Goal: Information Seeking & Learning: Learn about a topic

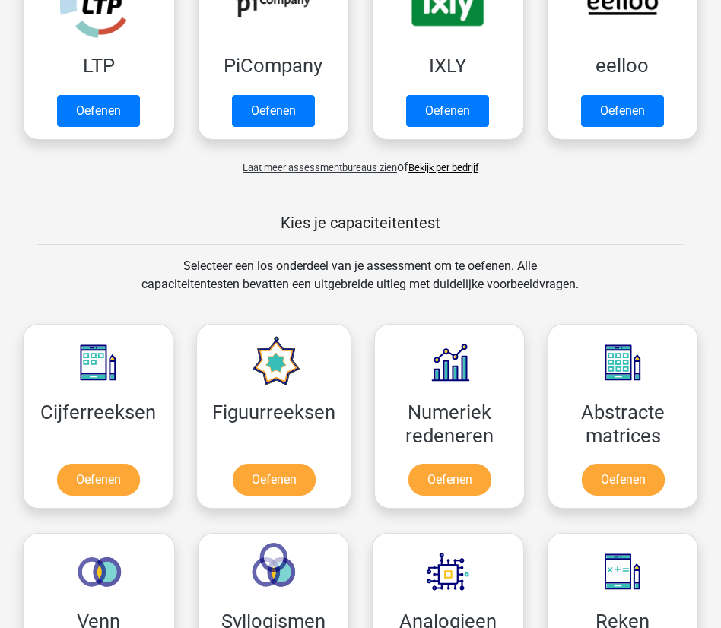
scroll to position [526, 0]
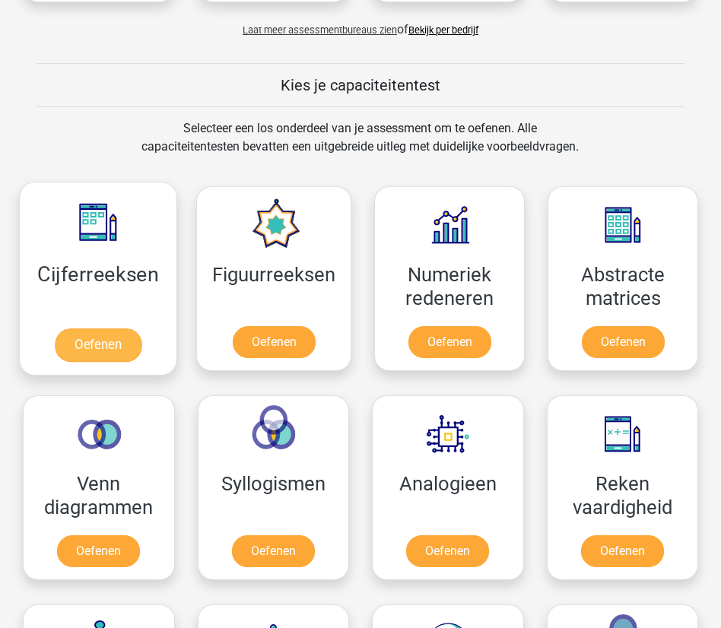
click at [97, 357] on link "Oefenen" at bounding box center [98, 345] width 87 height 33
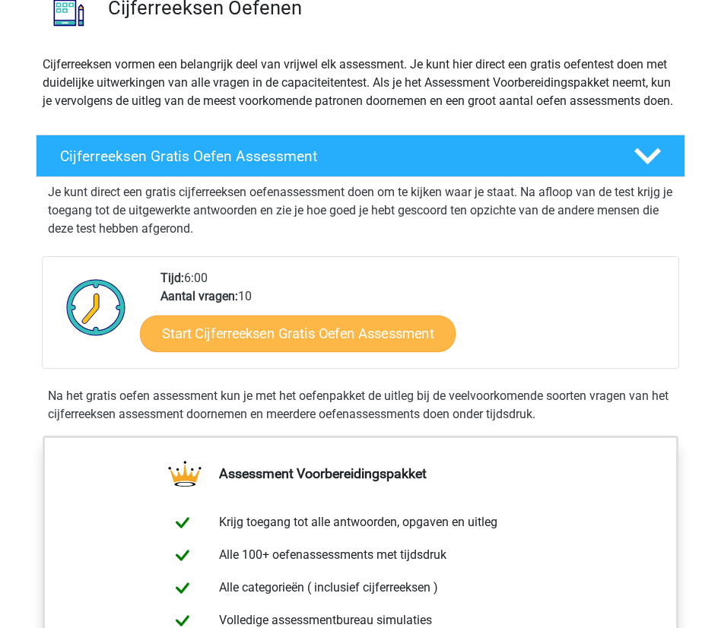
scroll to position [160, 0]
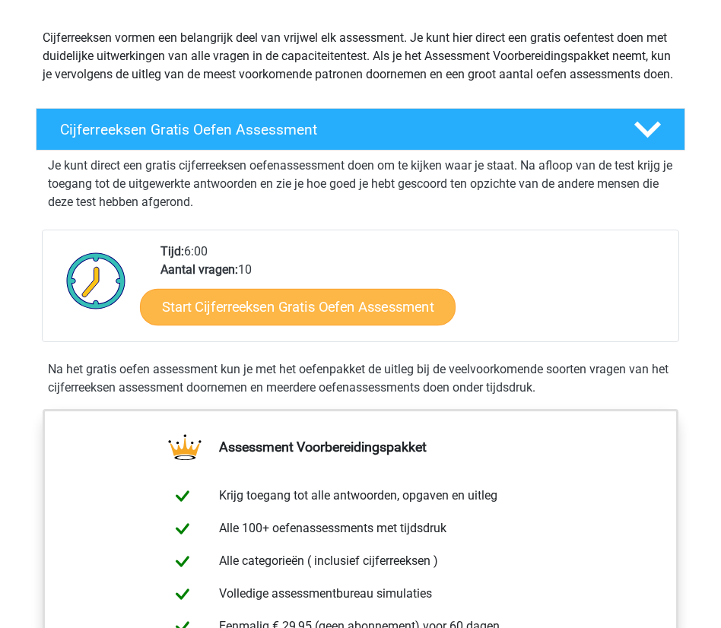
click at [262, 326] on link "Start Cijferreeksen Gratis Oefen Assessment" at bounding box center [298, 307] width 316 height 37
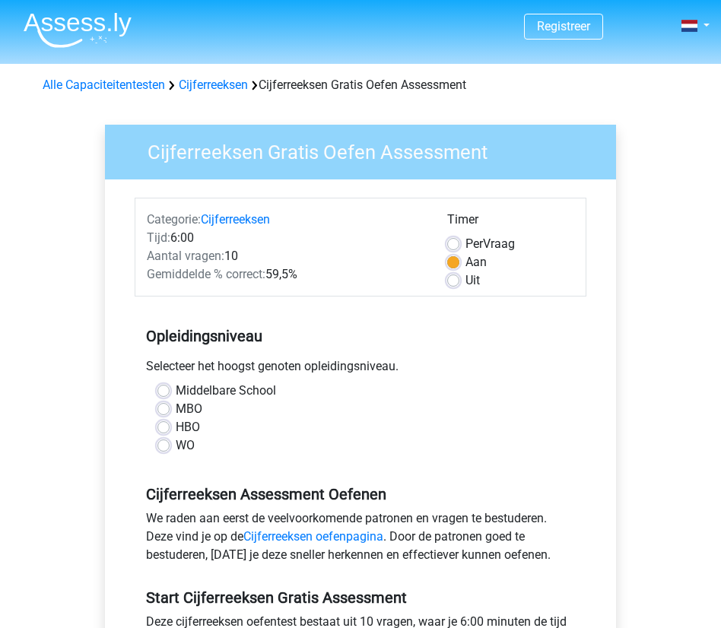
click at [176, 446] on label "WO" at bounding box center [185, 446] width 19 height 18
click at [166, 446] on input "WO" at bounding box center [163, 444] width 12 height 15
radio input "true"
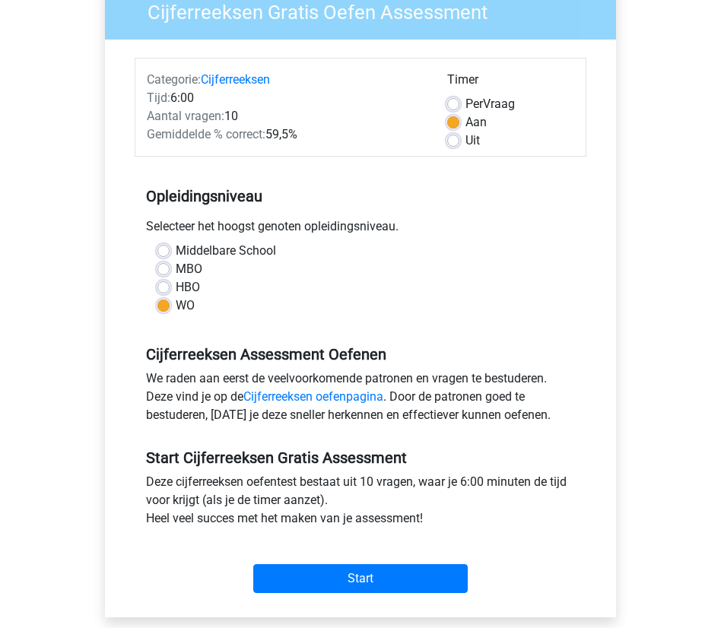
scroll to position [162, 0]
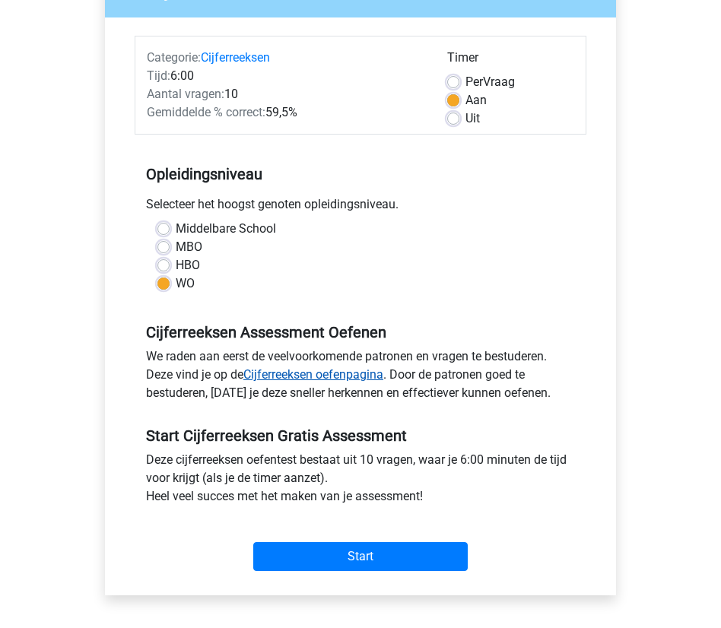
click at [316, 376] on link "Cijferreeksen oefenpagina" at bounding box center [313, 374] width 140 height 14
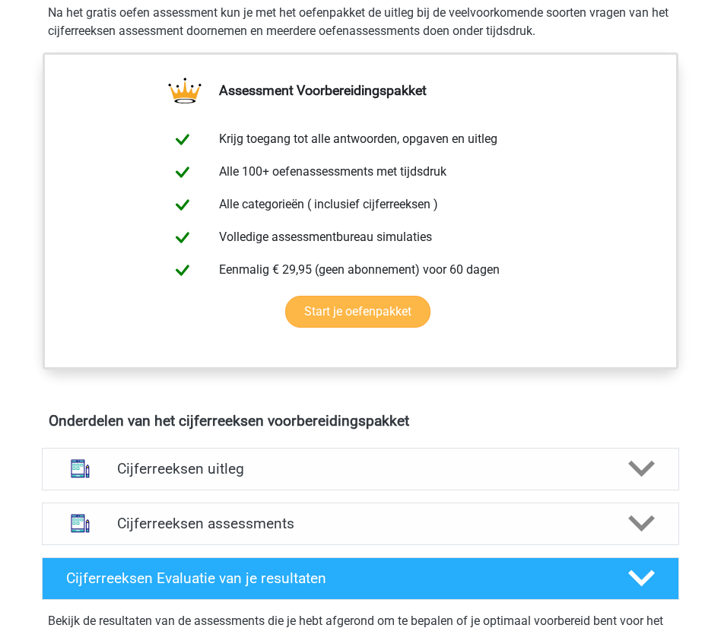
scroll to position [634, 0]
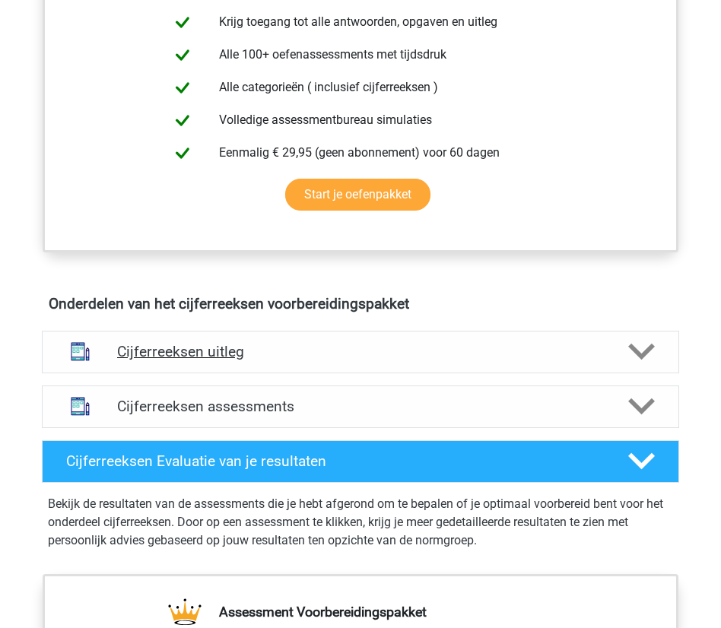
click at [212, 360] on h4 "Cijferreeksen uitleg" at bounding box center [360, 351] width 487 height 17
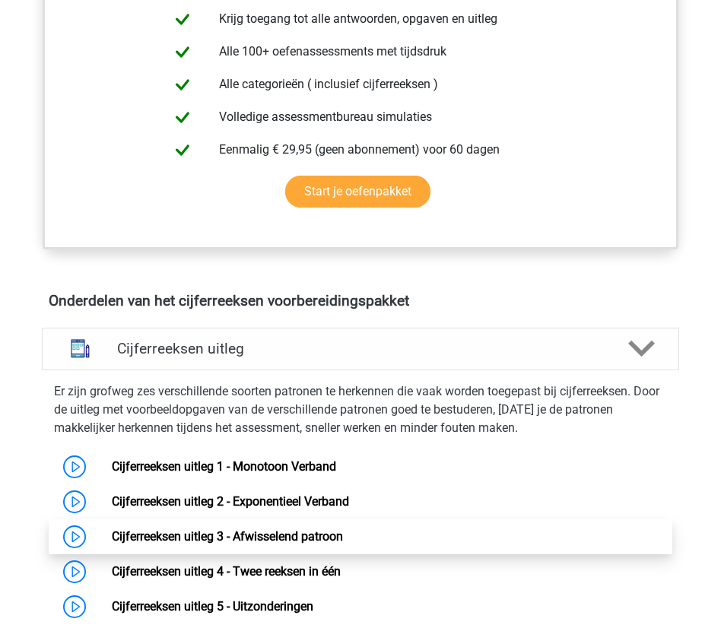
scroll to position [774, 0]
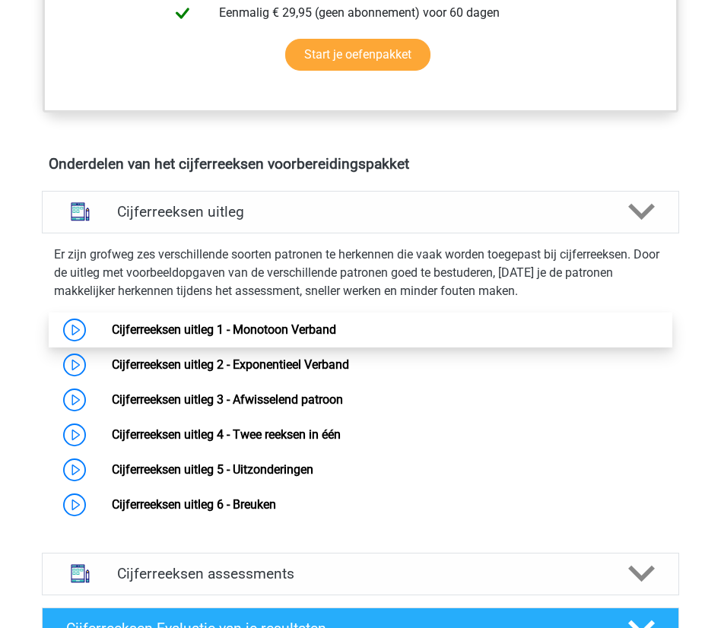
click at [307, 337] on link "Cijferreeksen uitleg 1 - Monotoon Verband" at bounding box center [224, 329] width 224 height 14
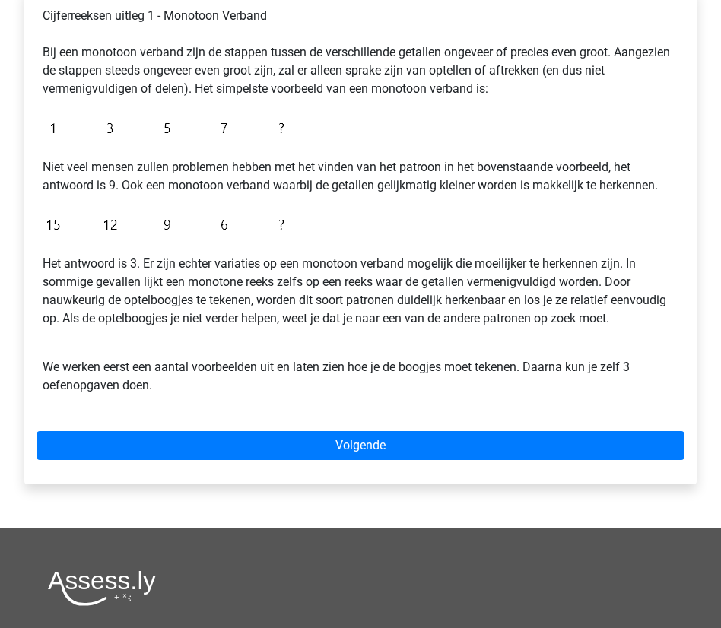
scroll to position [304, 0]
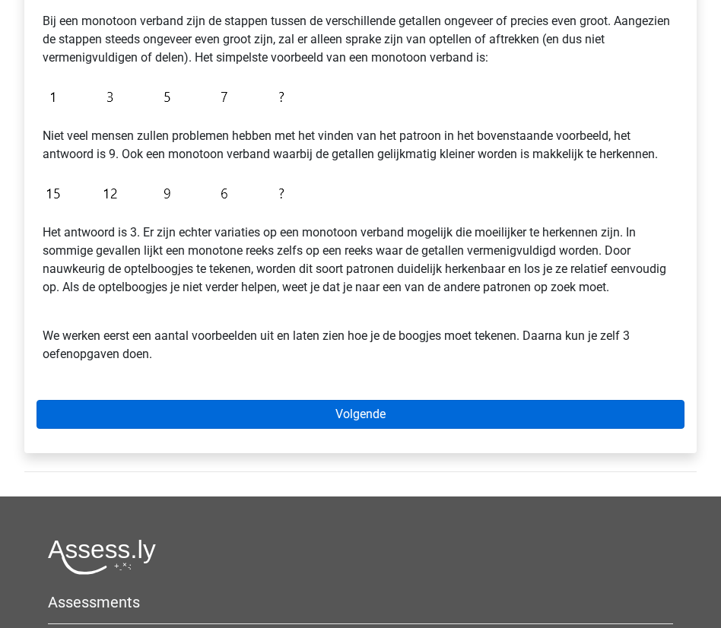
click at [357, 417] on link "Volgende" at bounding box center [361, 414] width 648 height 29
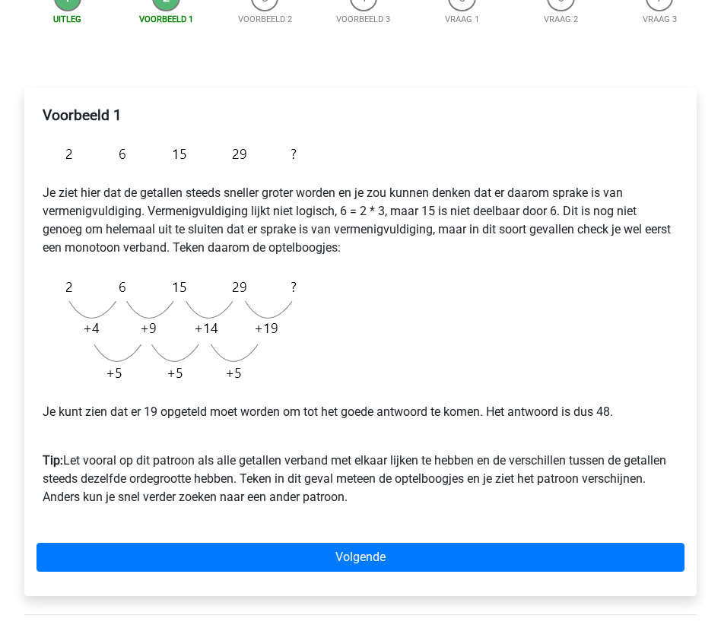
scroll to position [155, 0]
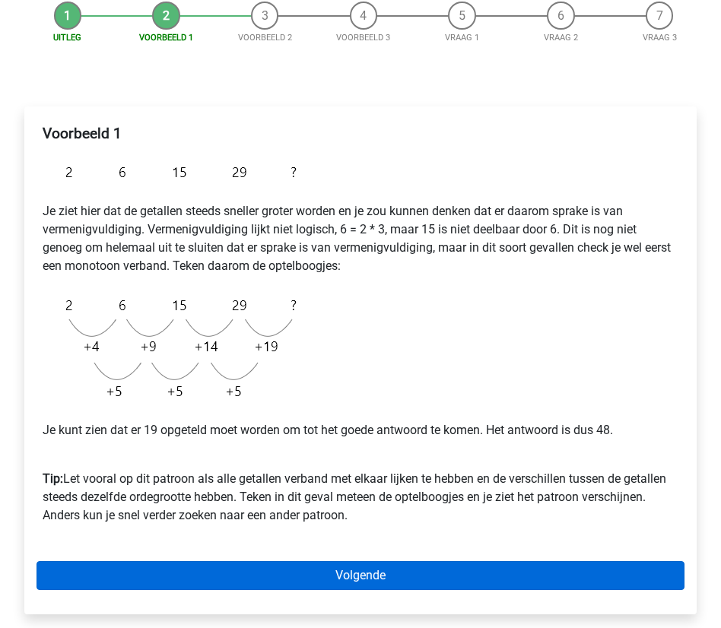
click at [366, 573] on link "Volgende" at bounding box center [361, 575] width 648 height 29
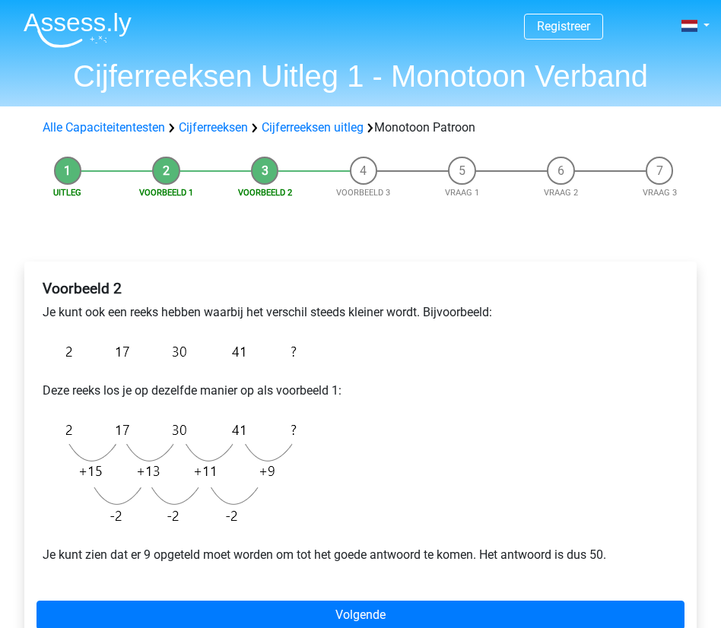
scroll to position [112, 0]
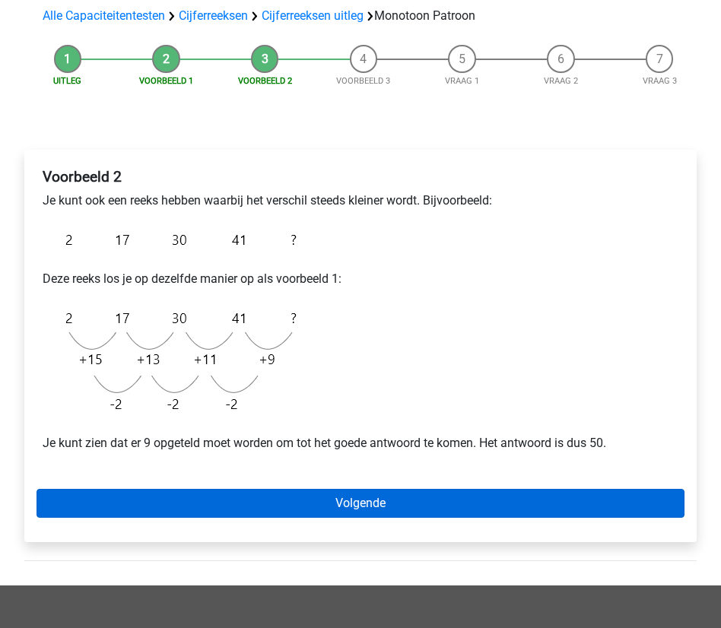
click at [358, 497] on link "Volgende" at bounding box center [361, 503] width 648 height 29
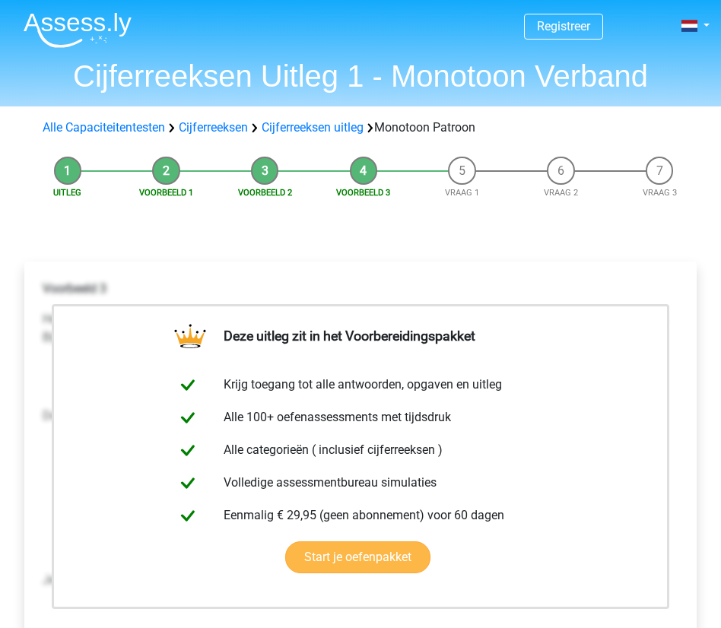
scroll to position [309, 0]
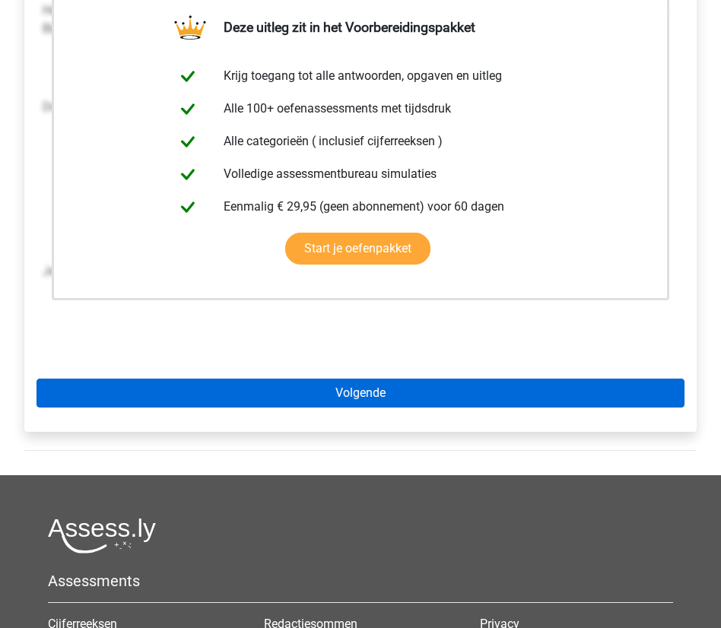
click at [364, 386] on link "Volgende" at bounding box center [361, 393] width 648 height 29
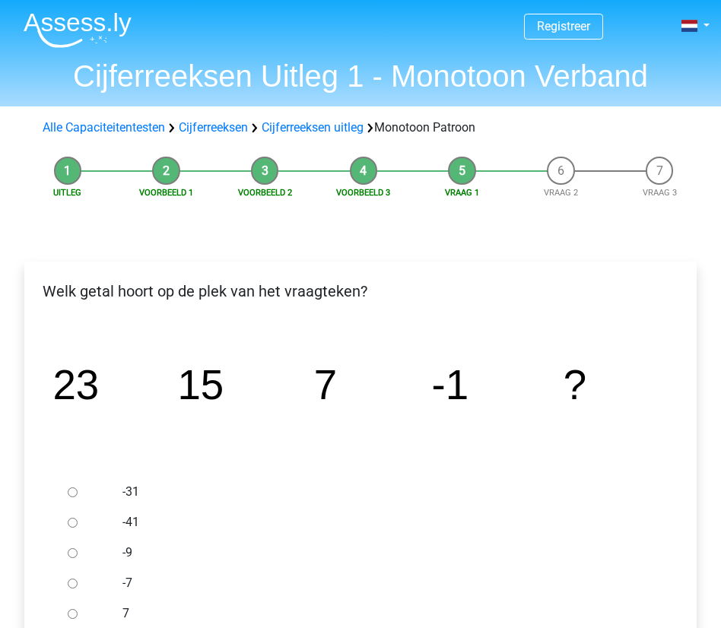
scroll to position [128, 0]
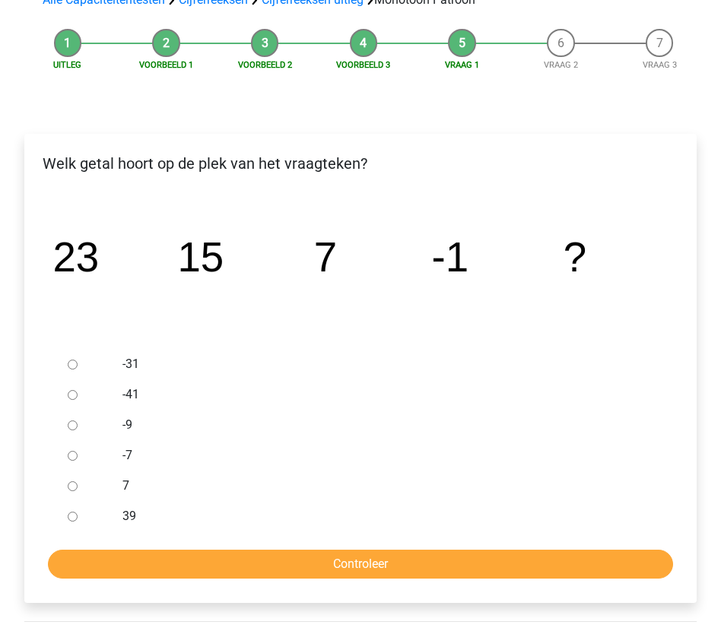
click at [73, 427] on input "-9" at bounding box center [73, 426] width 10 height 10
radio input "true"
click at [367, 568] on input "Controleer" at bounding box center [360, 564] width 625 height 29
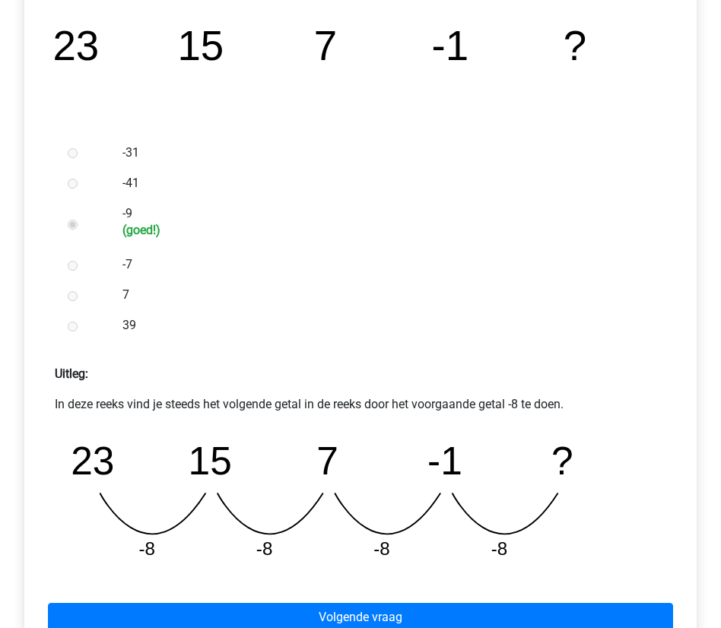
scroll to position [620, 0]
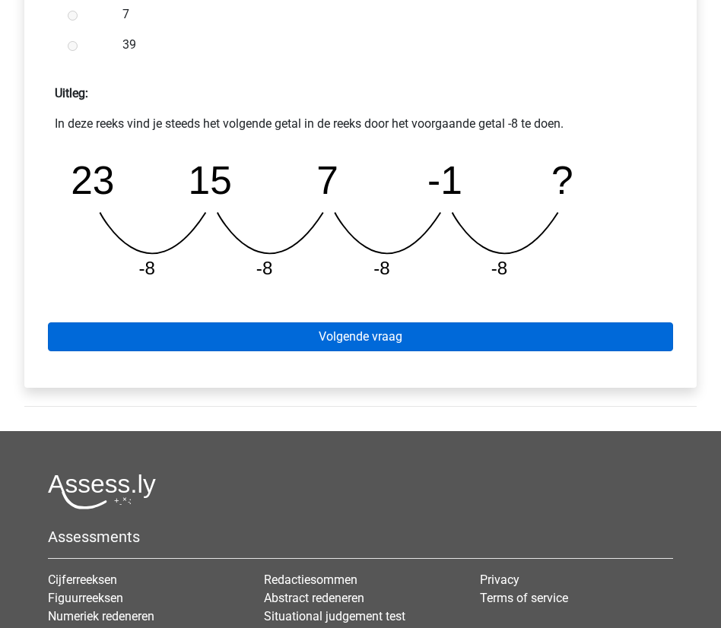
click at [366, 328] on link "Volgende vraag" at bounding box center [360, 336] width 625 height 29
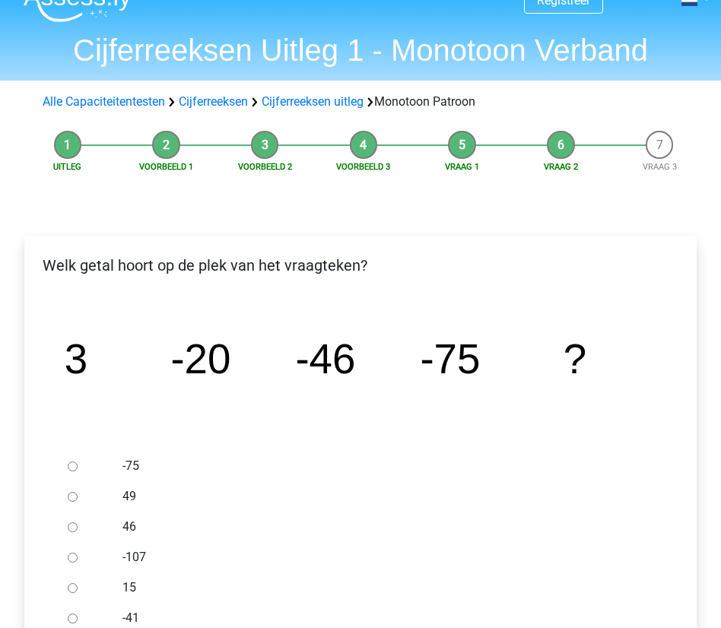
scroll to position [69, 0]
